Goal: Information Seeking & Learning: Learn about a topic

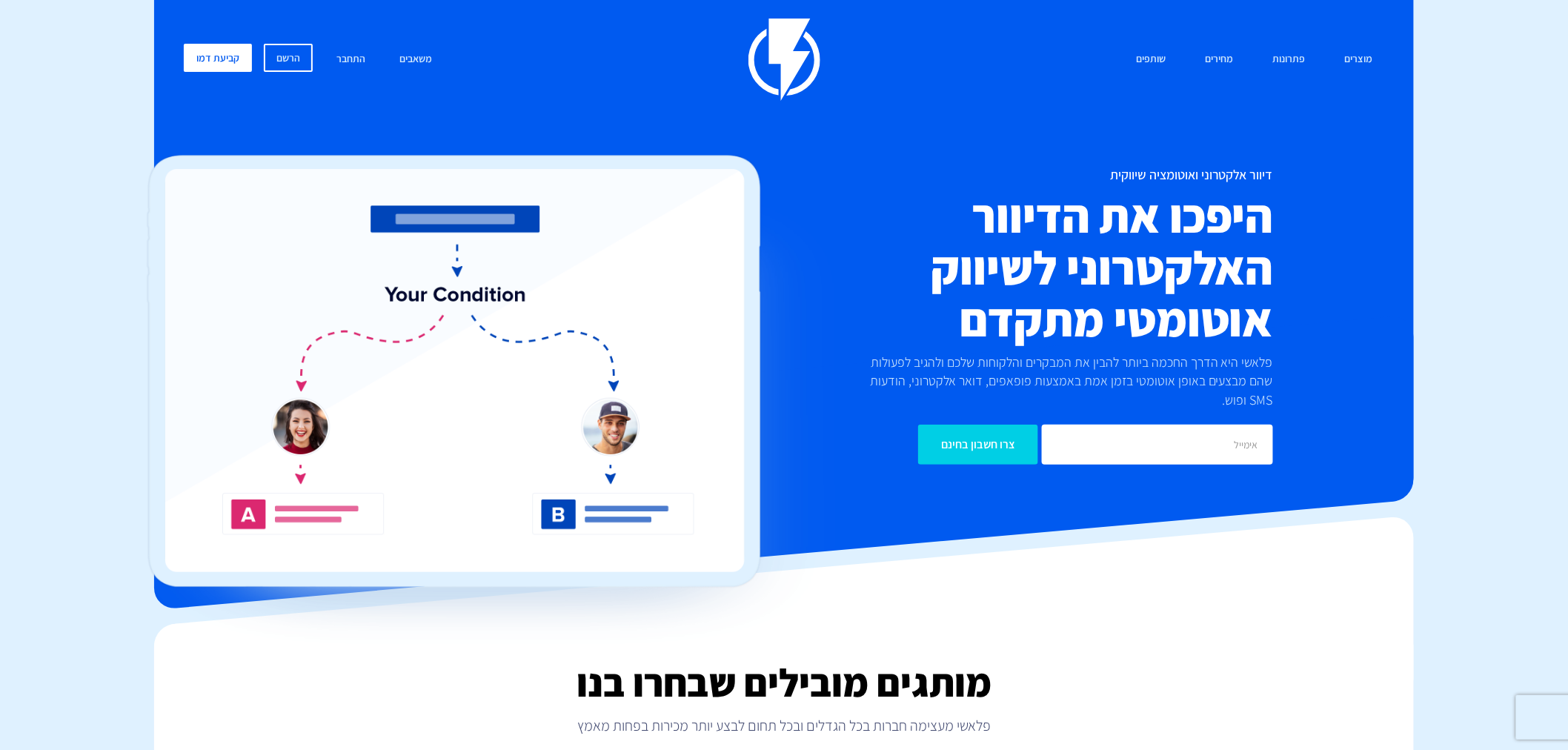
click at [1224, 41] on div "מוצרים שיווק אוטומטי הפכו את השיווק לאוטומטי דיוור אלקטרוני שלחו את המסר הנכון …" at bounding box center [784, 59] width 1223 height 82
click at [1225, 60] on link "מחירים" at bounding box center [1219, 60] width 51 height 32
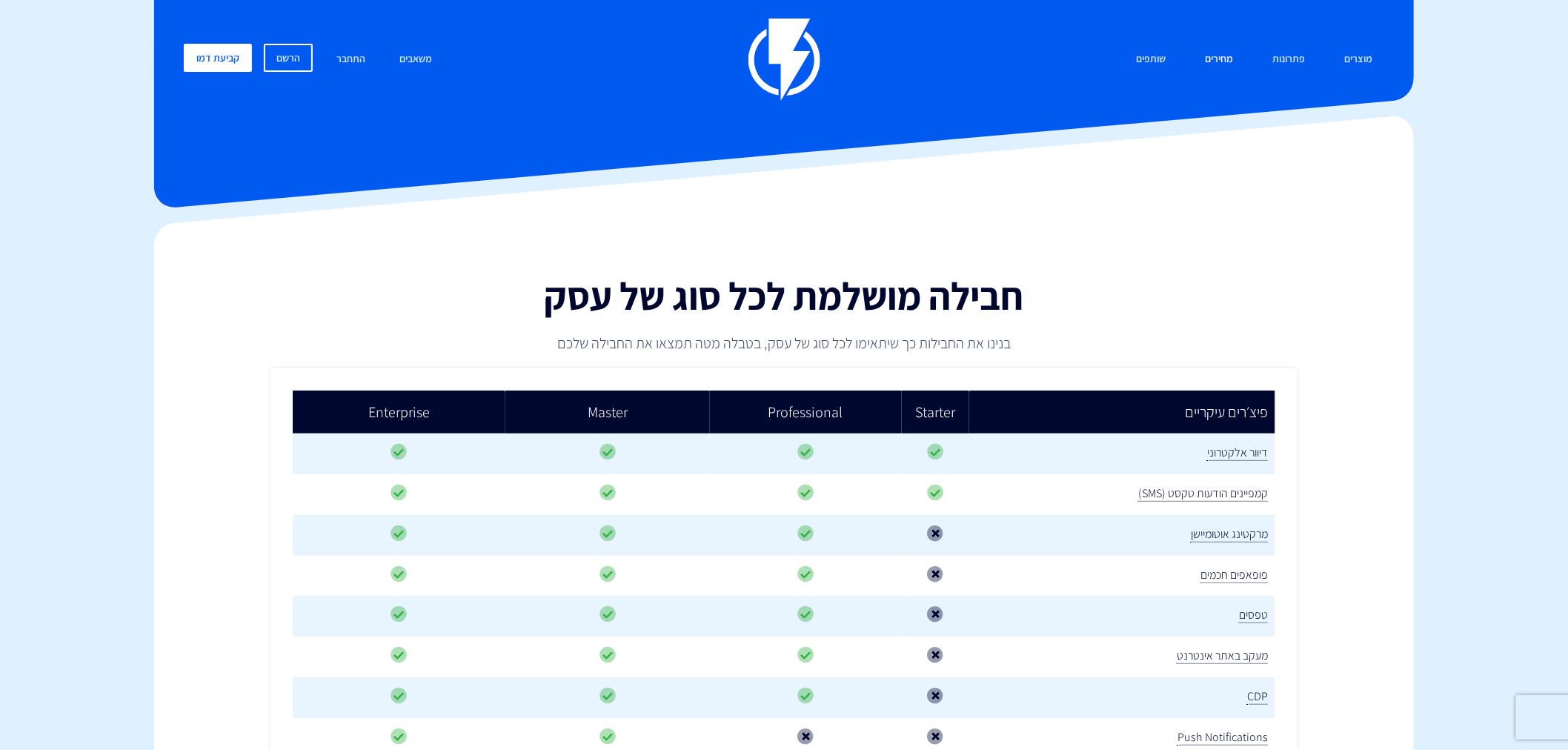
click at [1214, 54] on link "מחירים" at bounding box center [1219, 60] width 51 height 32
